Goal: Task Accomplishment & Management: Use online tool/utility

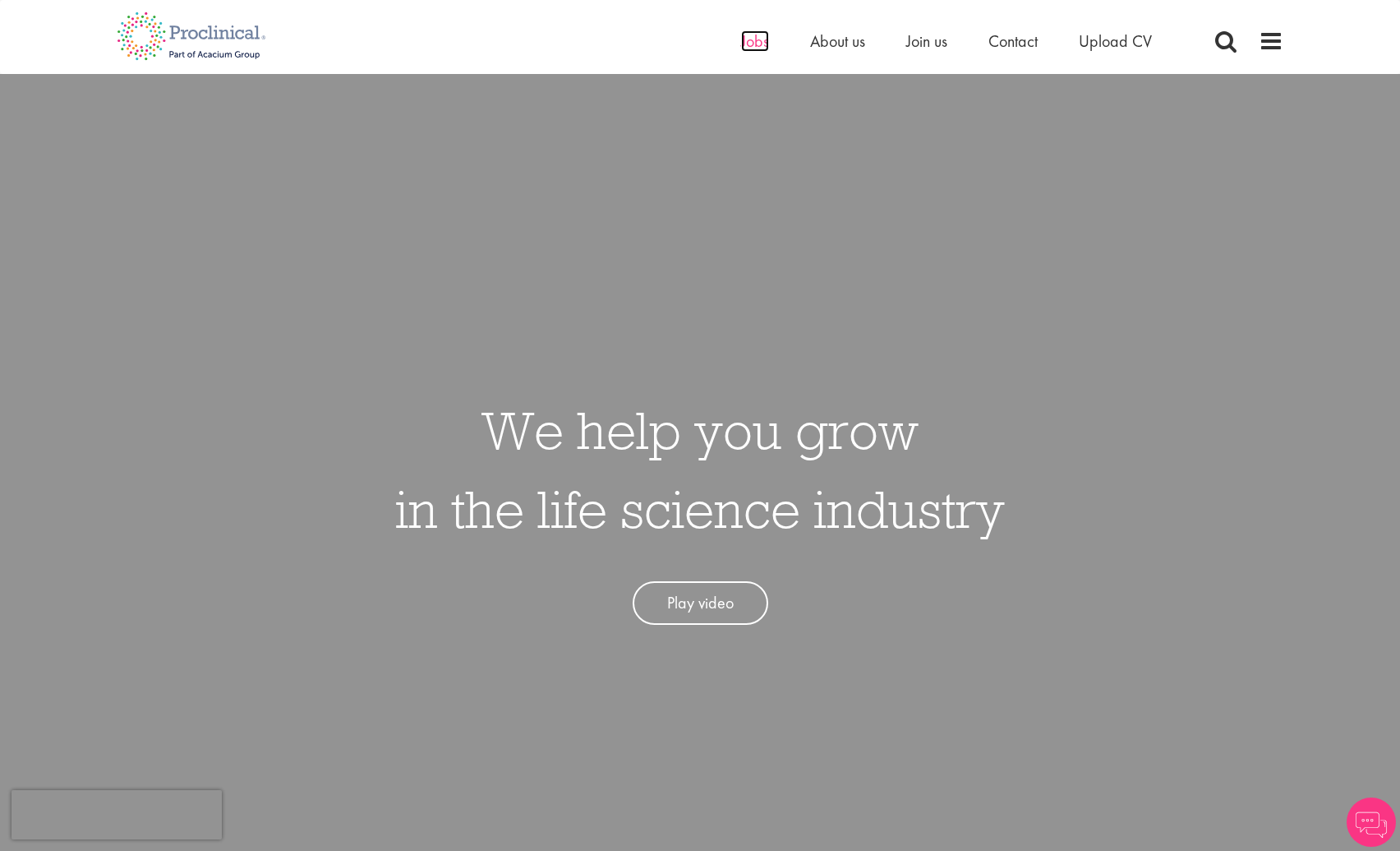
click at [749, 40] on span "Jobs" at bounding box center [756, 41] width 28 height 21
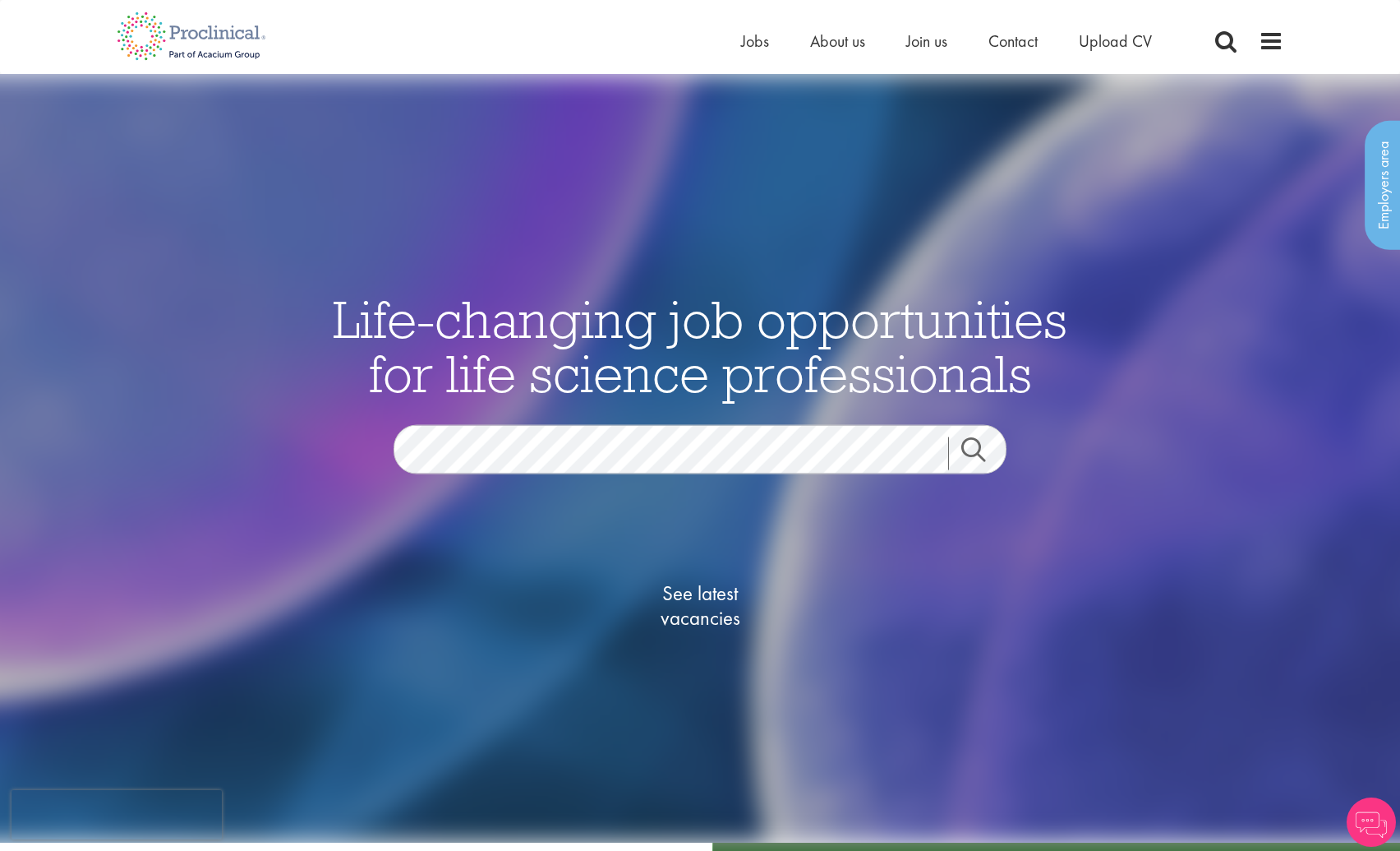
click at [962, 453] on link "Search" at bounding box center [983, 453] width 71 height 33
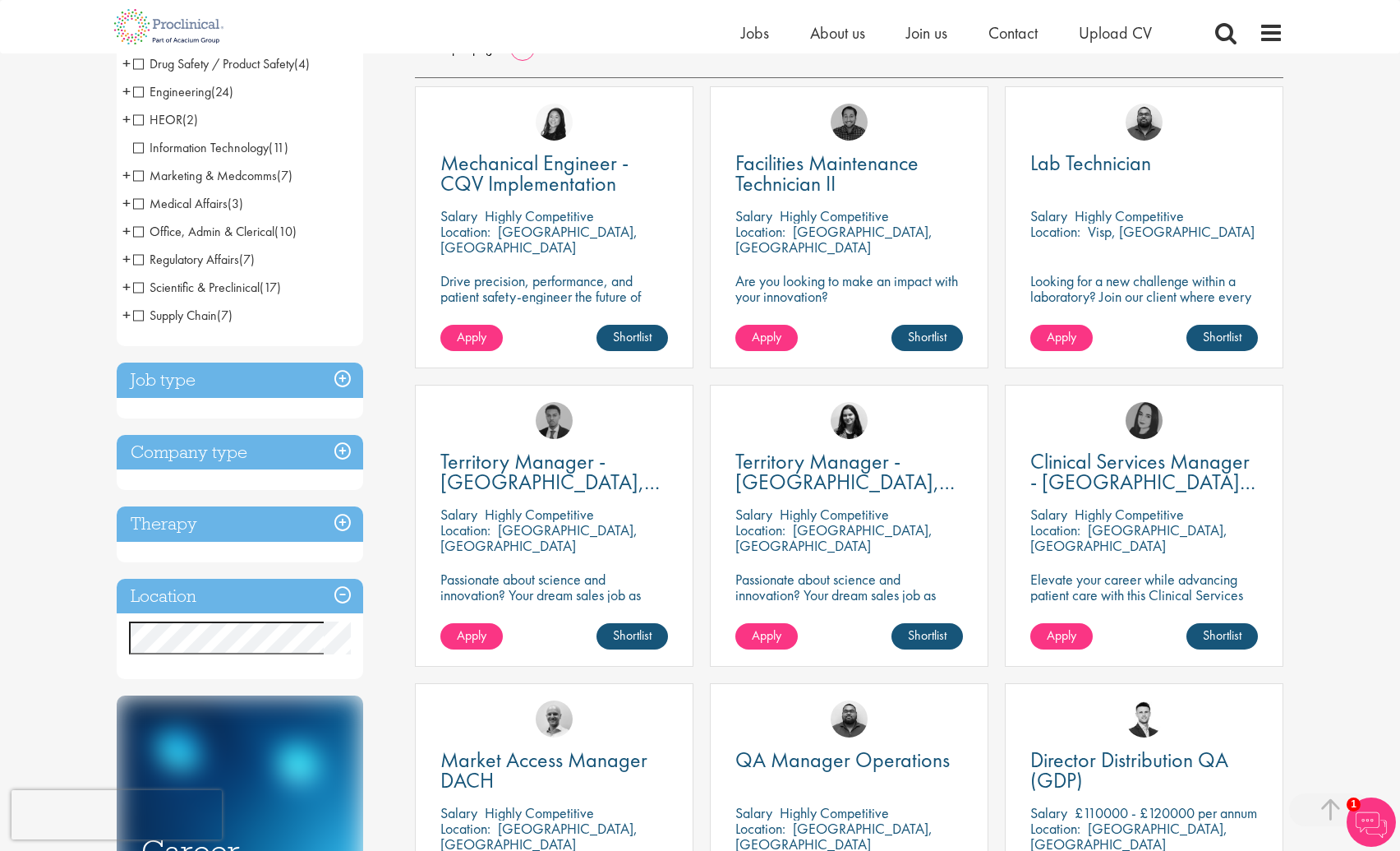
scroll to position [296, 0]
